Goal: Information Seeking & Learning: Learn about a topic

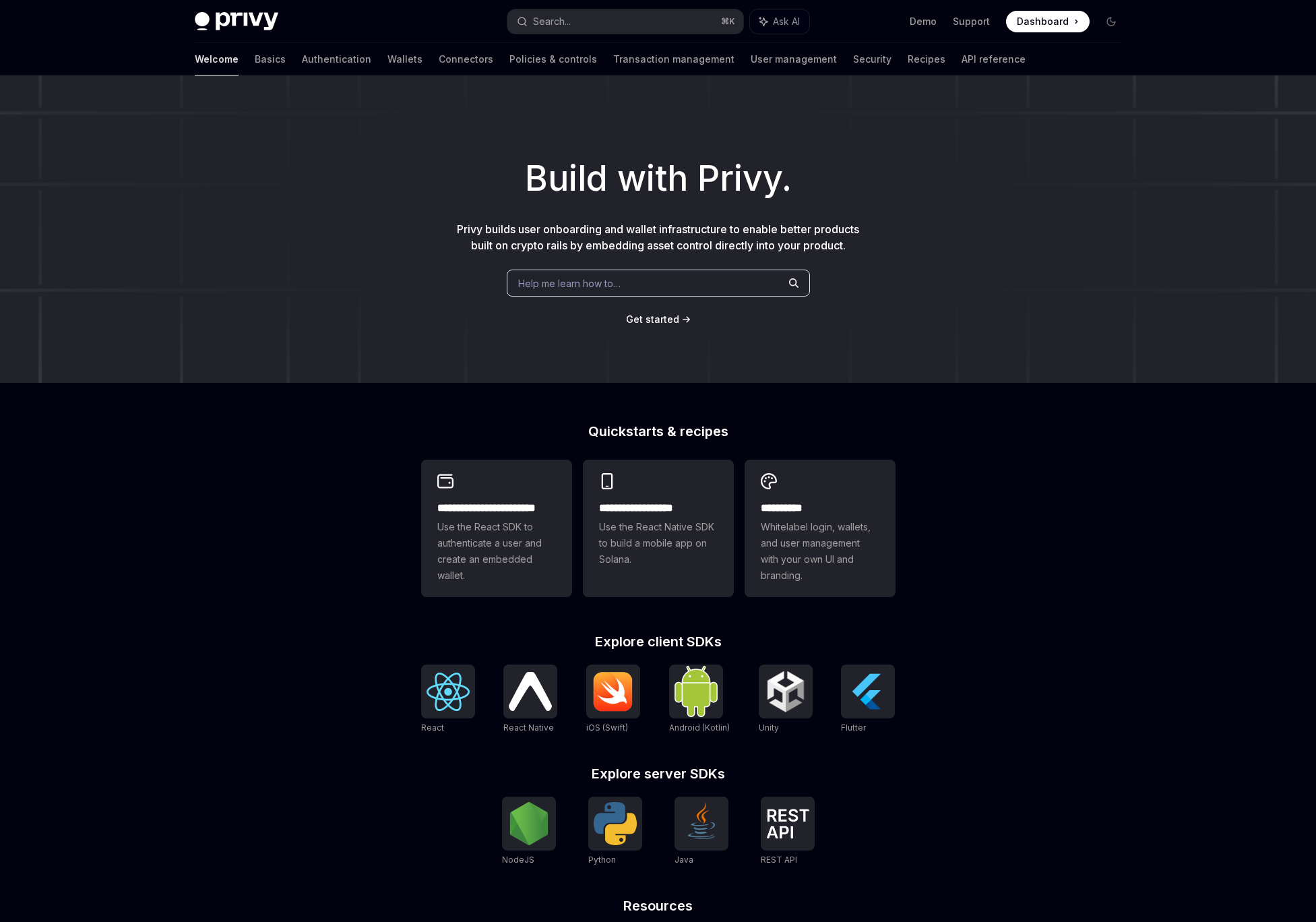
click at [329, 346] on div "Build with Privy. Privy builds user onboarding and wallet infrastructure to ena…" at bounding box center [658, 229] width 1316 height 307
click at [302, 63] on link "Authentication" at bounding box center [336, 59] width 69 height 33
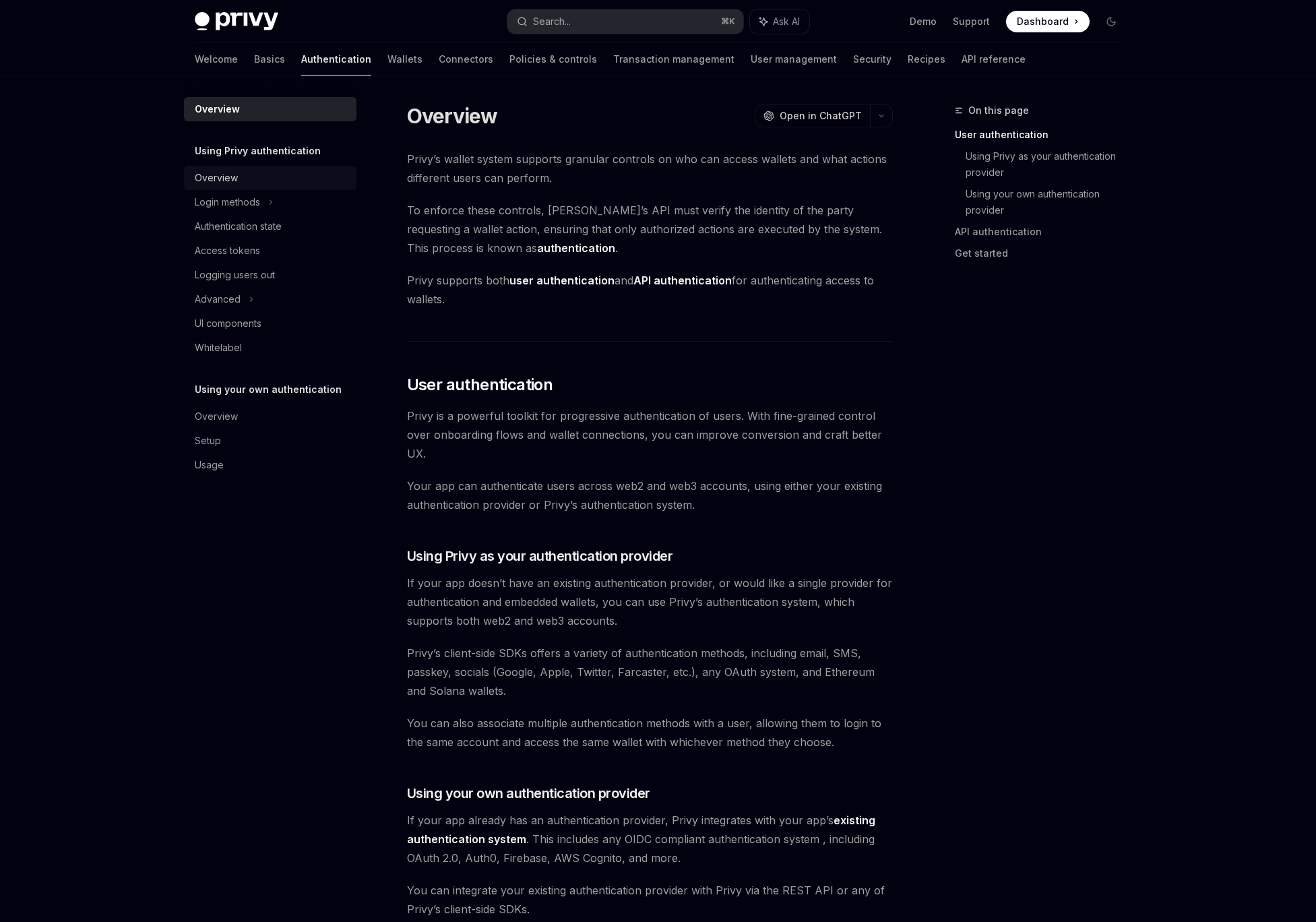
click at [242, 187] on link "Overview" at bounding box center [271, 178] width 173 height 24
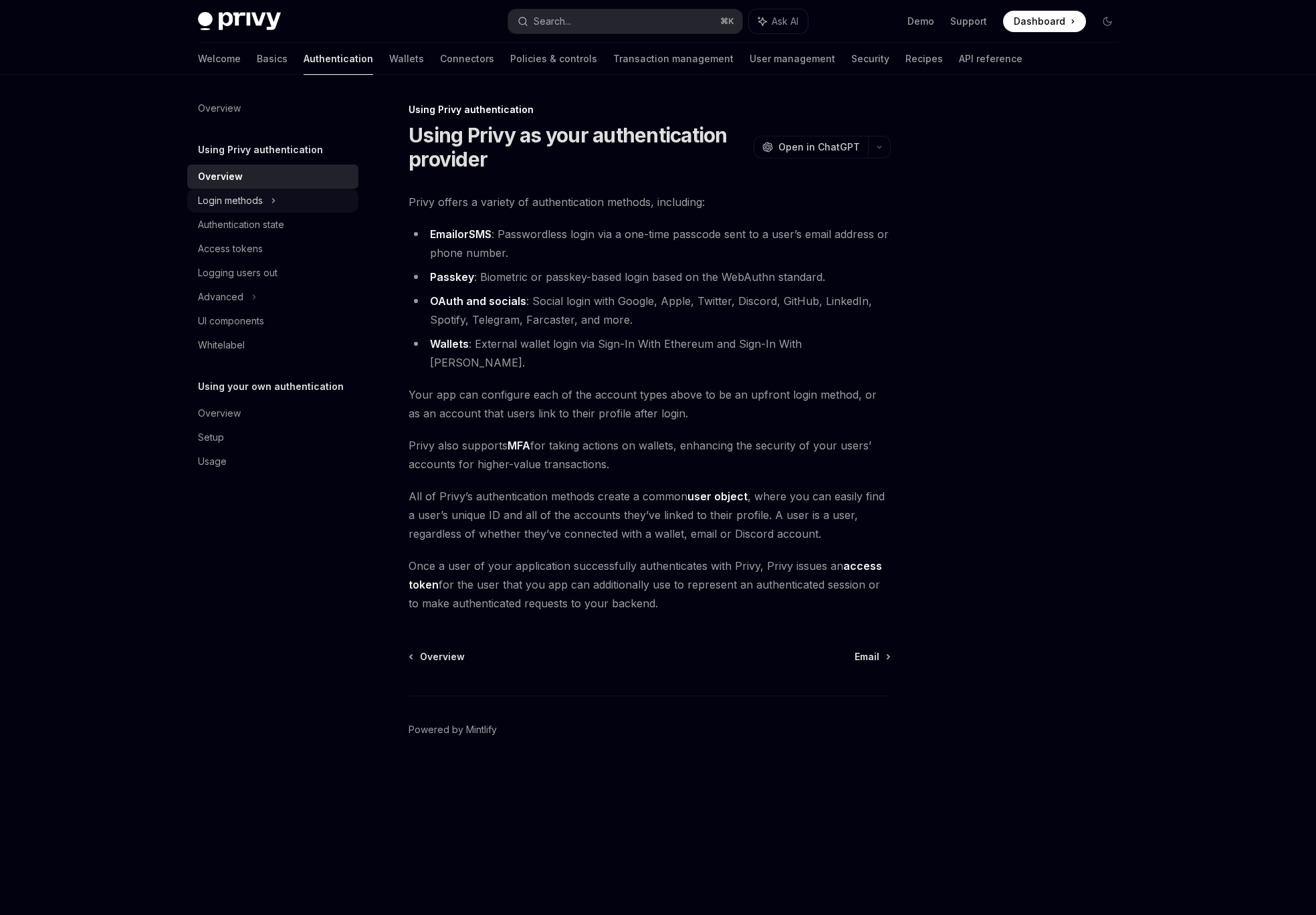
click at [246, 202] on div "Login methods" at bounding box center [230, 200] width 65 height 16
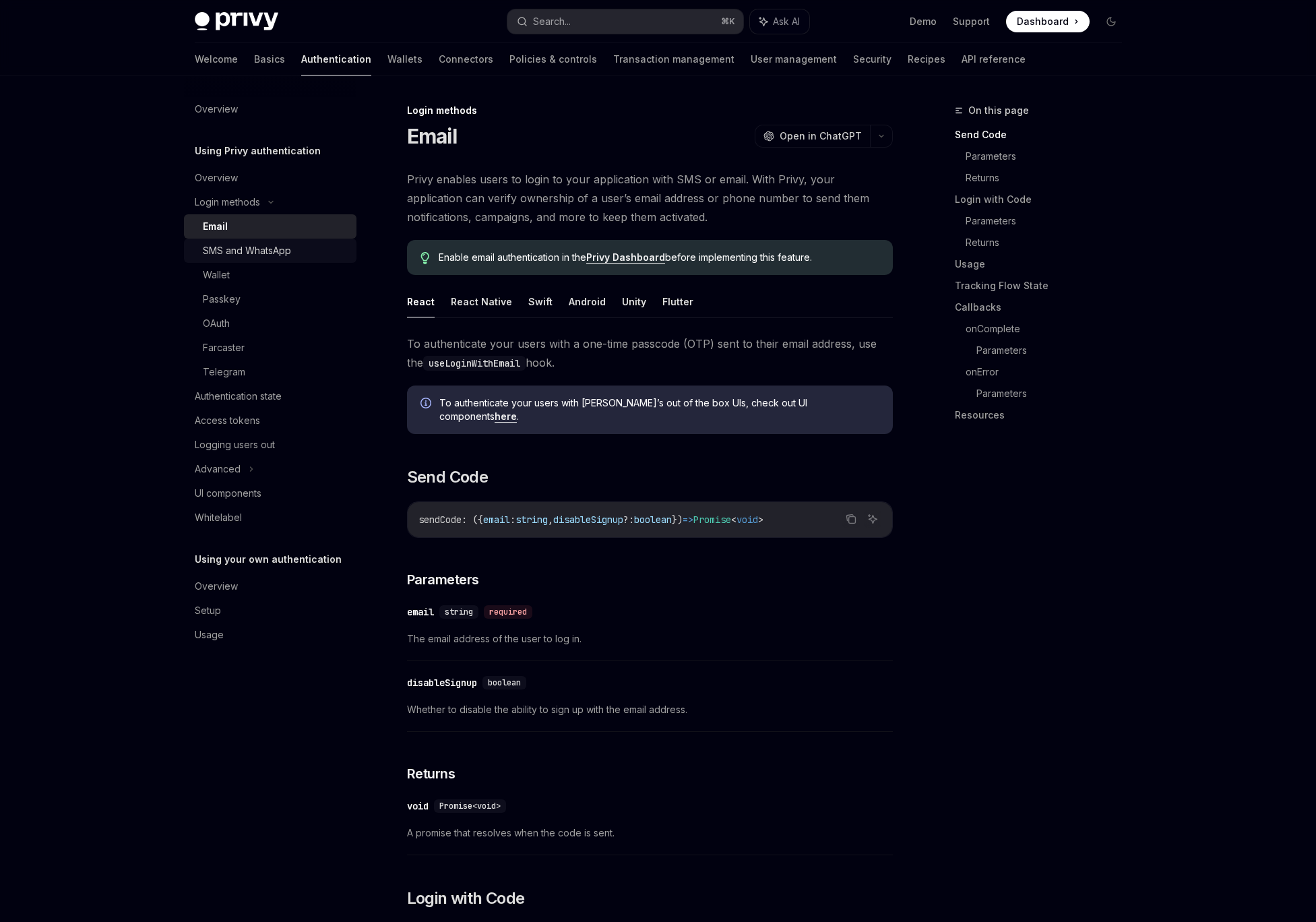
click at [247, 249] on div "SMS and WhatsApp" at bounding box center [246, 251] width 89 height 16
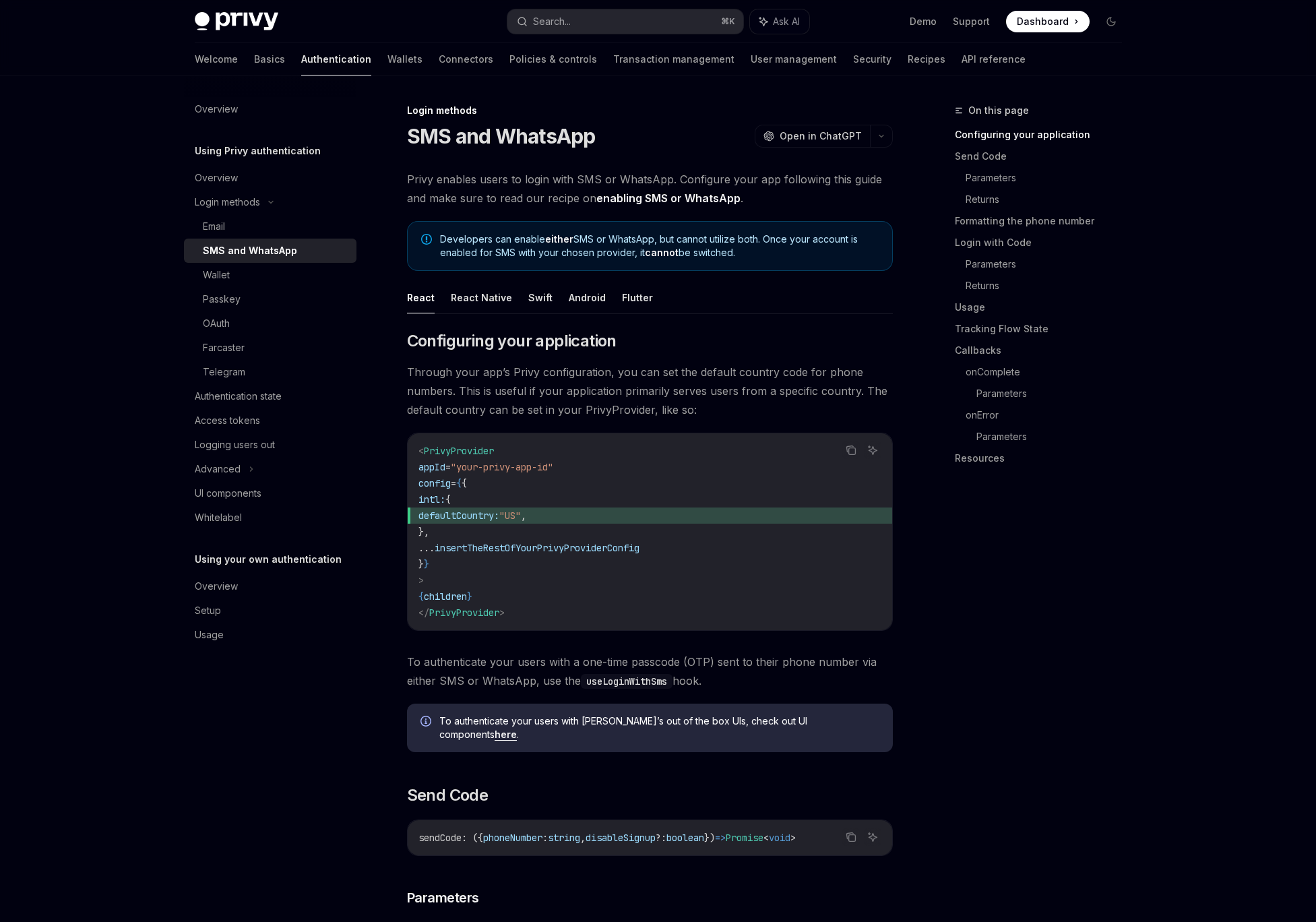
click at [387, 56] on link "Wallets" at bounding box center [404, 59] width 35 height 33
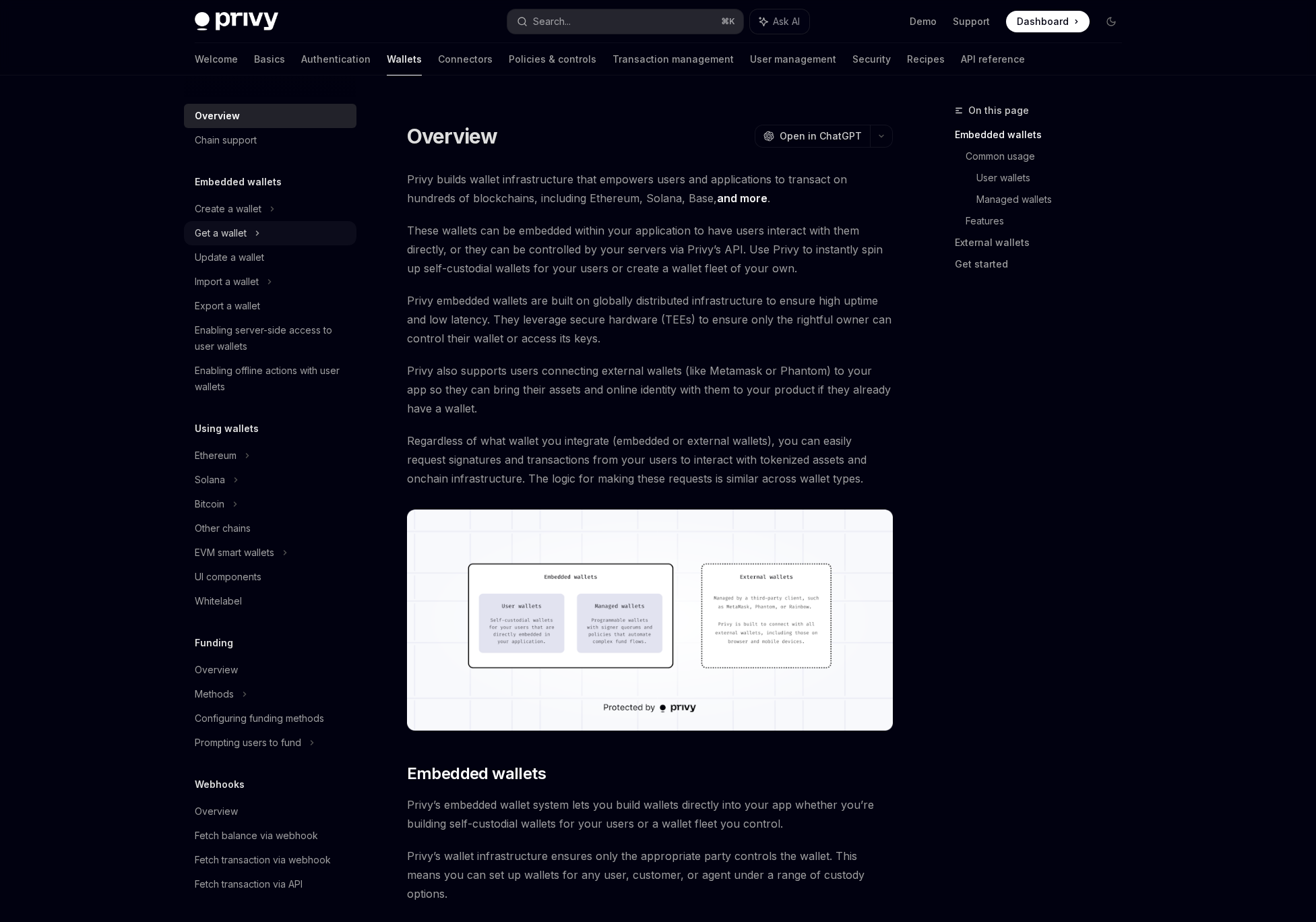
click at [237, 223] on div "Get a wallet" at bounding box center [271, 233] width 173 height 24
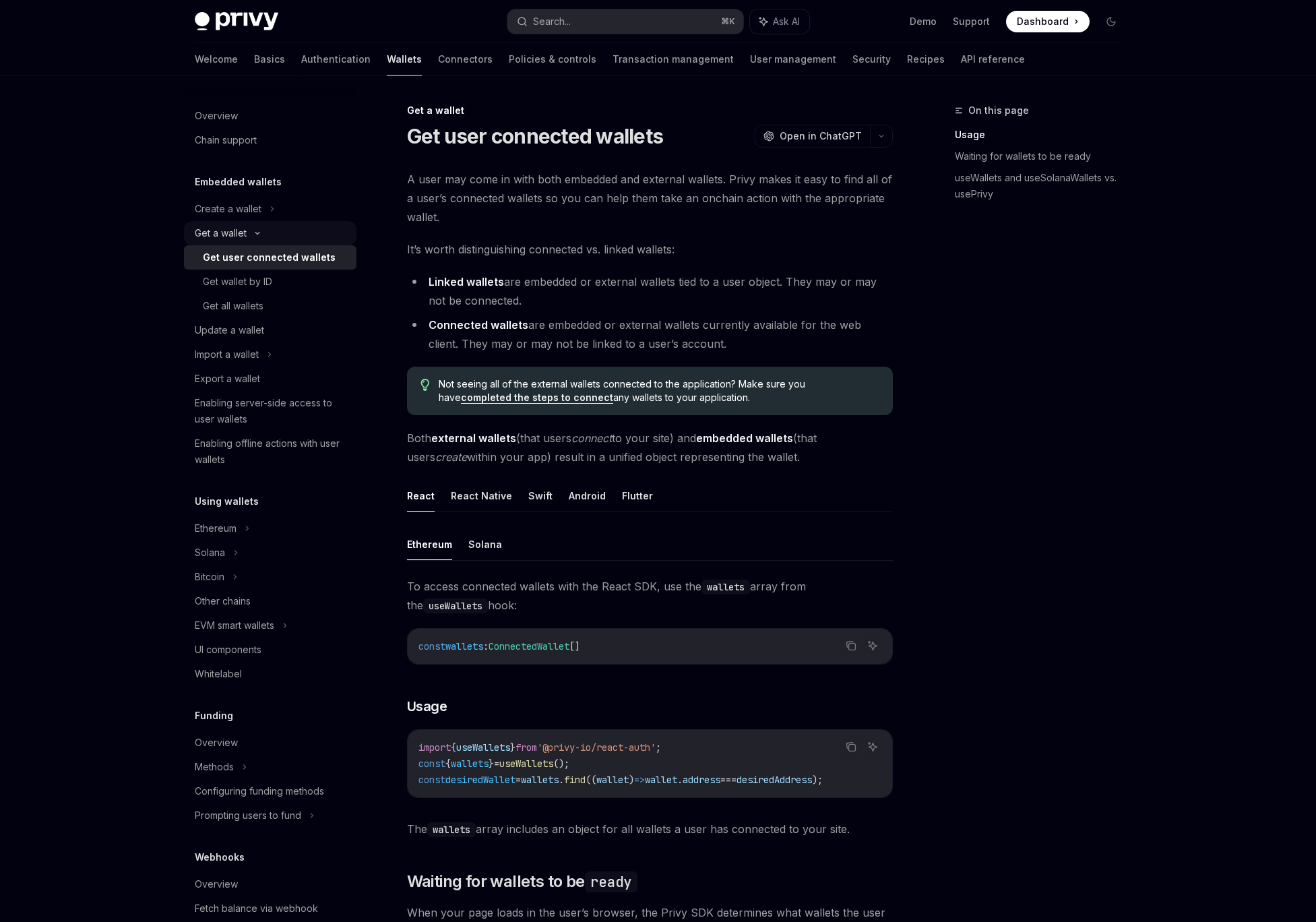
click at [237, 223] on div "Get a wallet" at bounding box center [271, 233] width 173 height 24
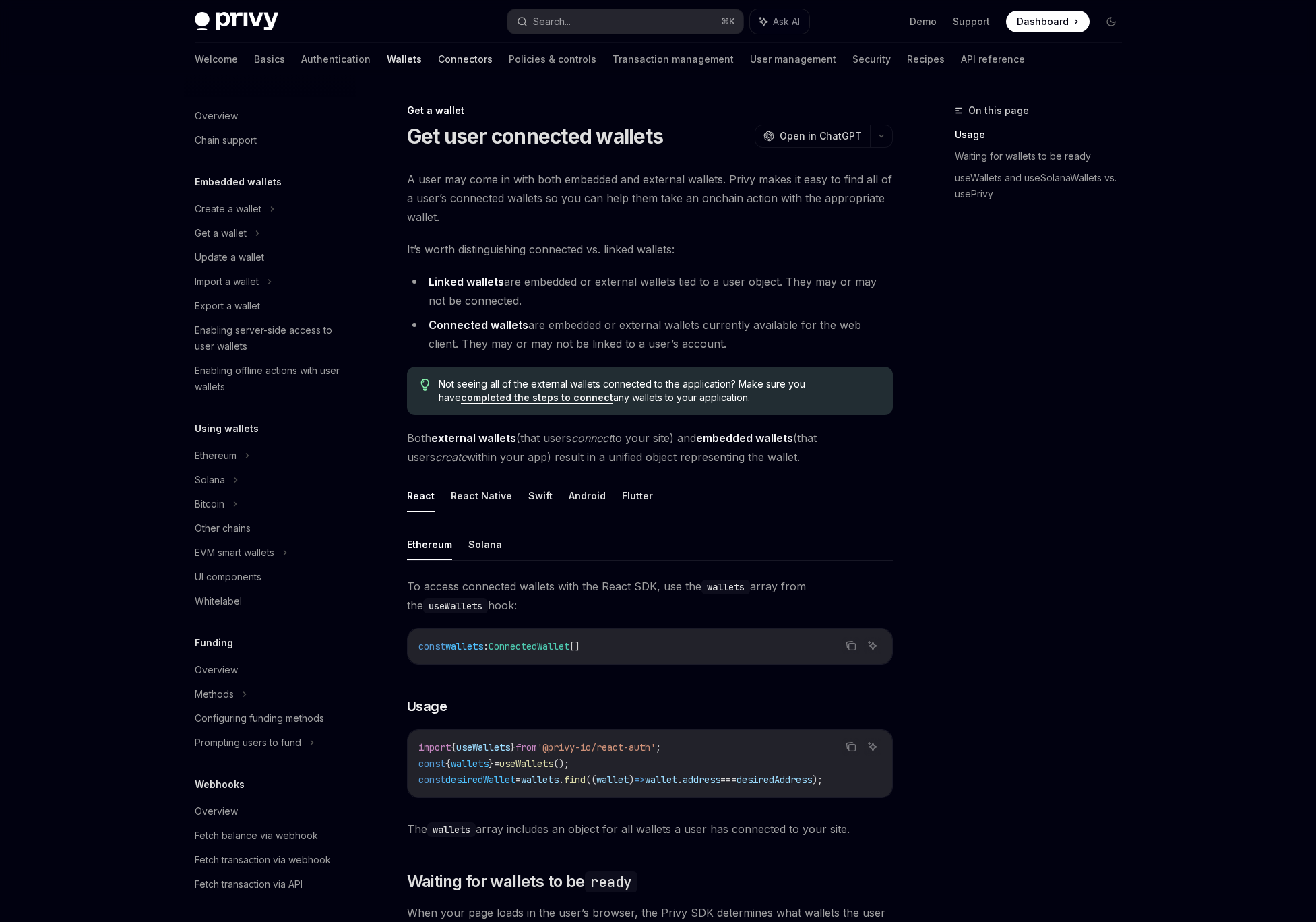
click at [438, 49] on link "Connectors" at bounding box center [465, 59] width 55 height 33
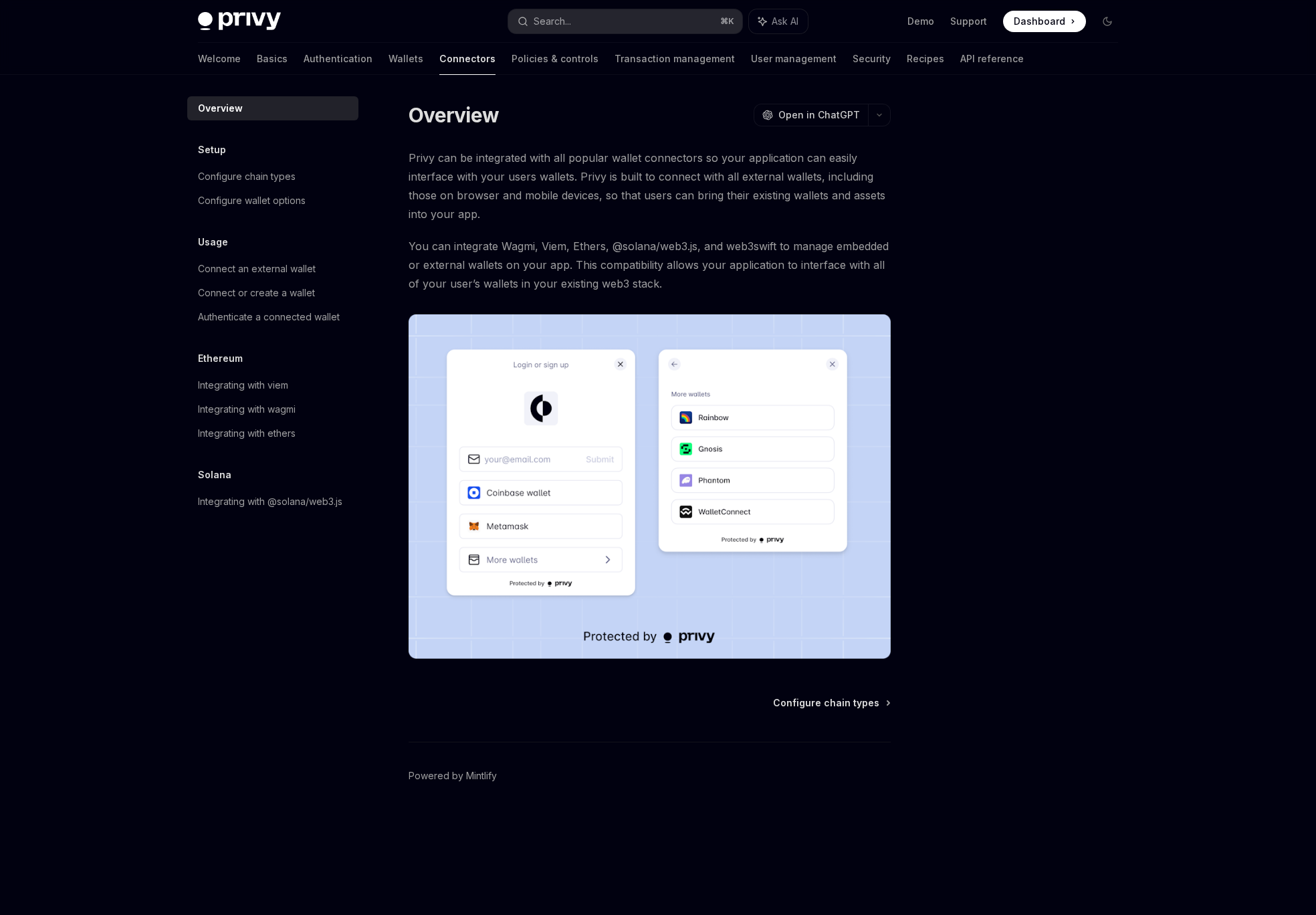
click at [1081, 297] on div at bounding box center [1027, 508] width 203 height 813
click at [637, 64] on link "Transaction management" at bounding box center [674, 59] width 120 height 32
type textarea "*"
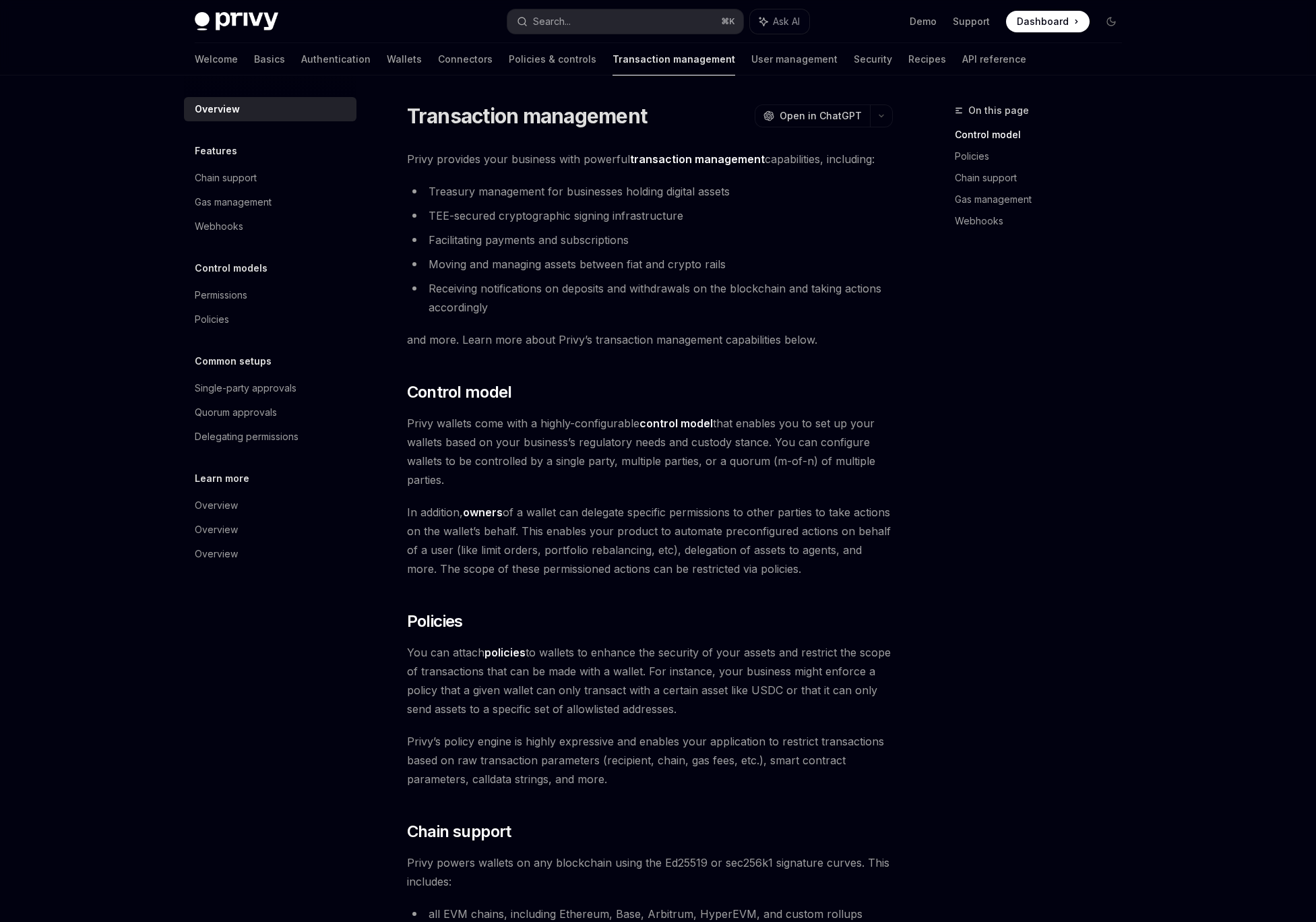
click at [1125, 227] on link "Webhooks" at bounding box center [1043, 221] width 178 height 21
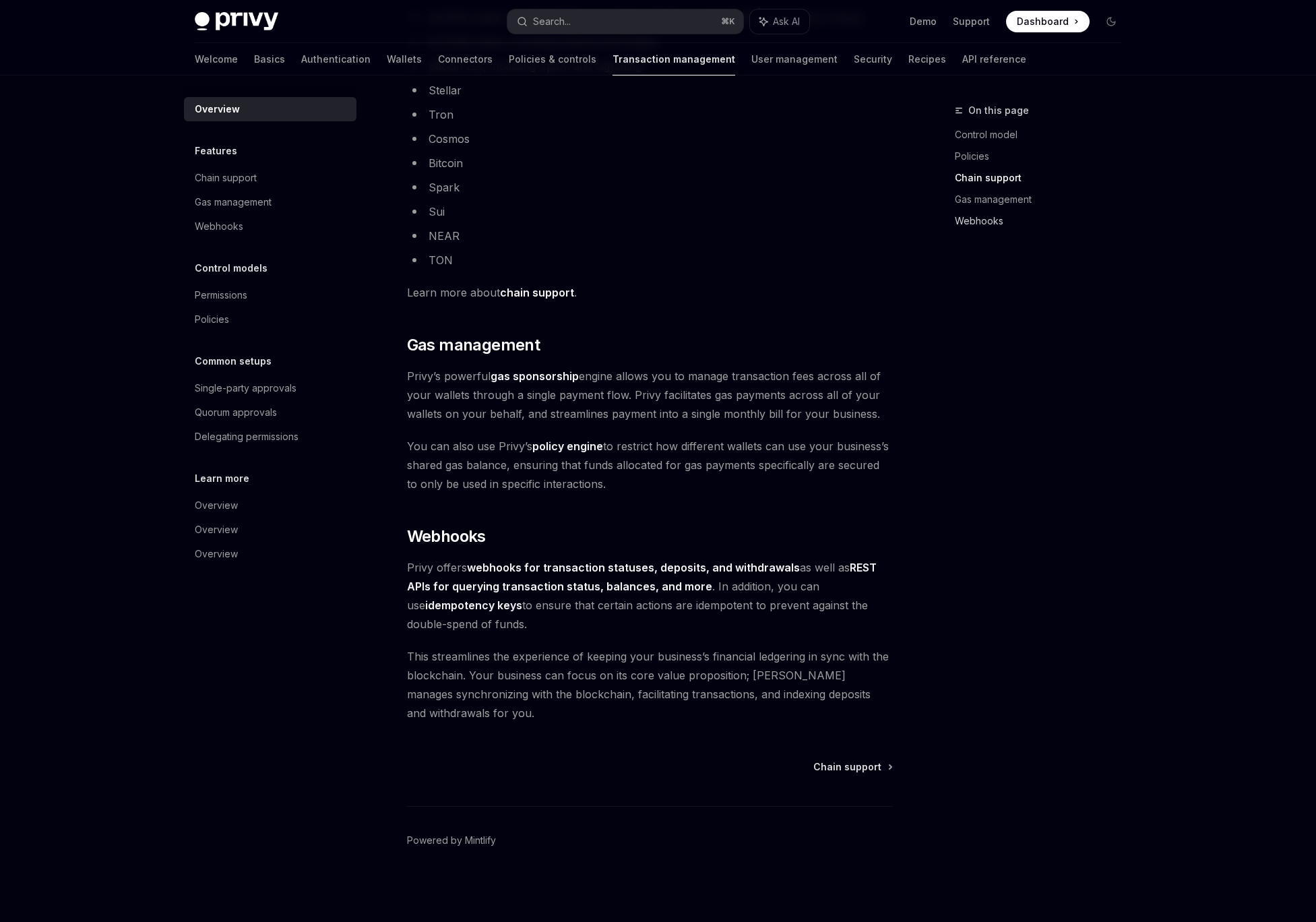
scroll to position [897, 0]
